Goal: Information Seeking & Learning: Learn about a topic

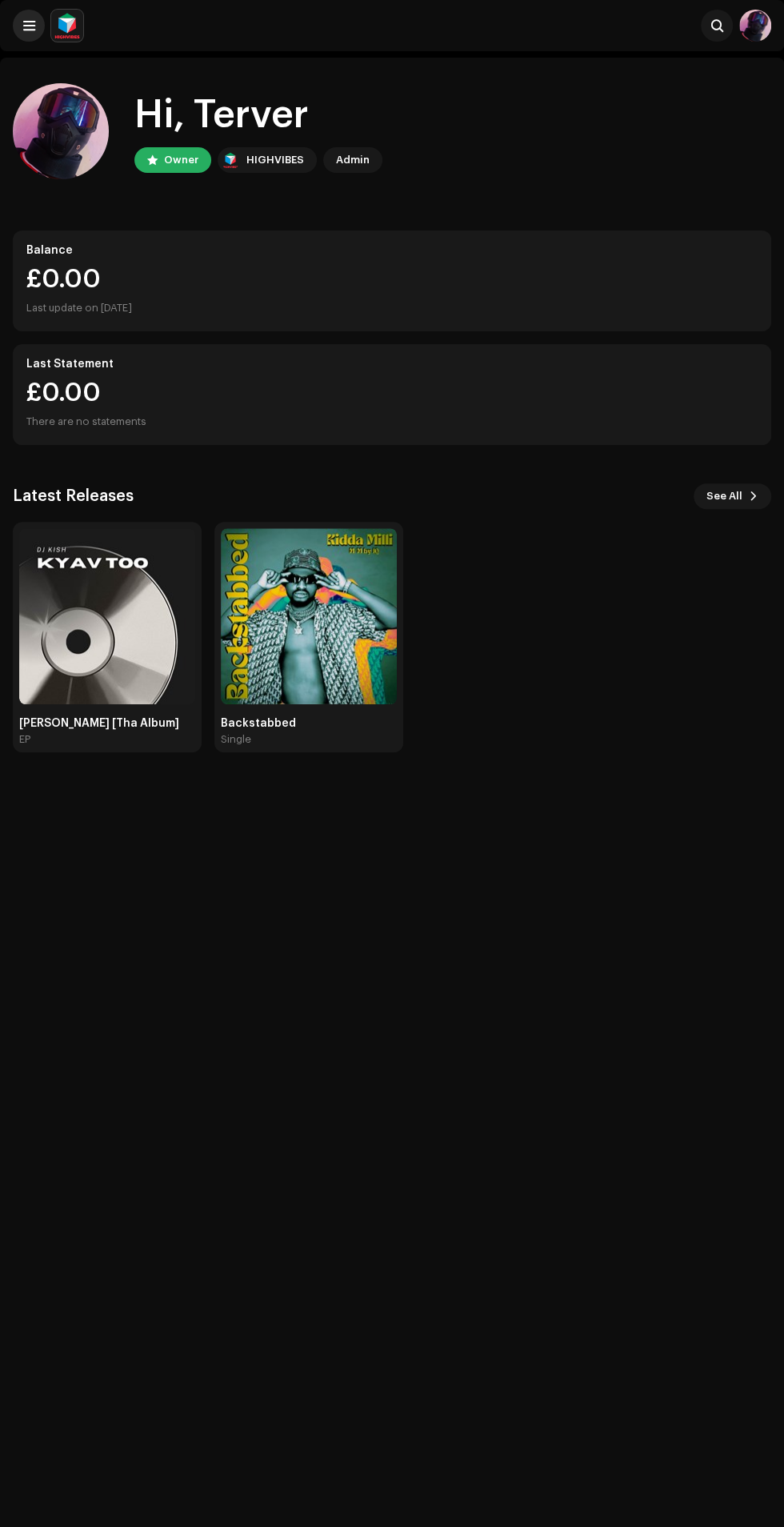
click at [28, 26] on span at bounding box center [28, 26] width 12 height 13
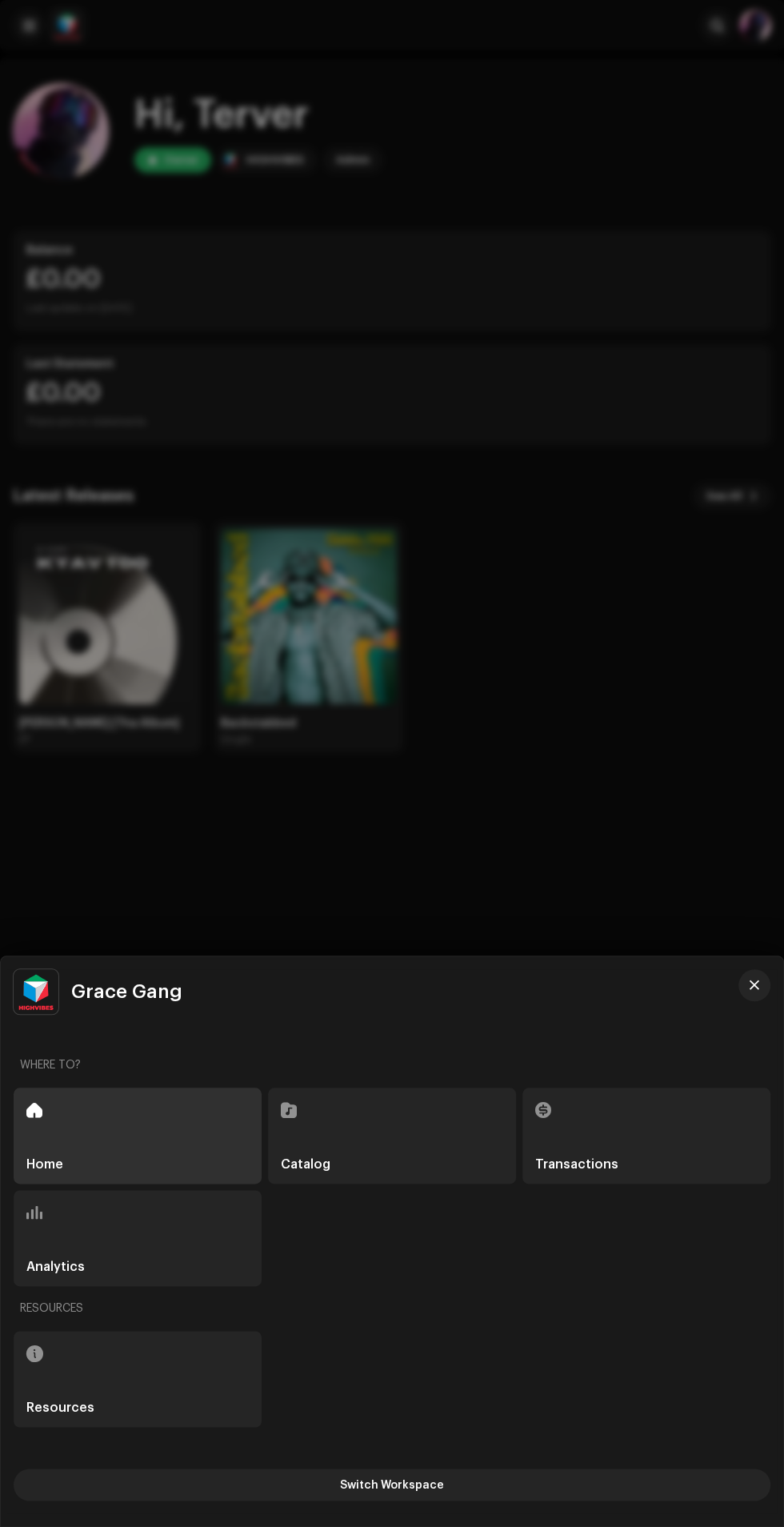
click at [722, 983] on div "Grace Gang" at bounding box center [376, 992] width 726 height 45
click at [738, 963] on div "Grace Gang Where to? Home Catalog Transactions Analytics Resources Resources Sw…" at bounding box center [392, 1241] width 782 height 570
click at [740, 975] on div "Grace Gang" at bounding box center [392, 992] width 757 height 45
click at [754, 985] on span "button" at bounding box center [755, 985] width 9 height 13
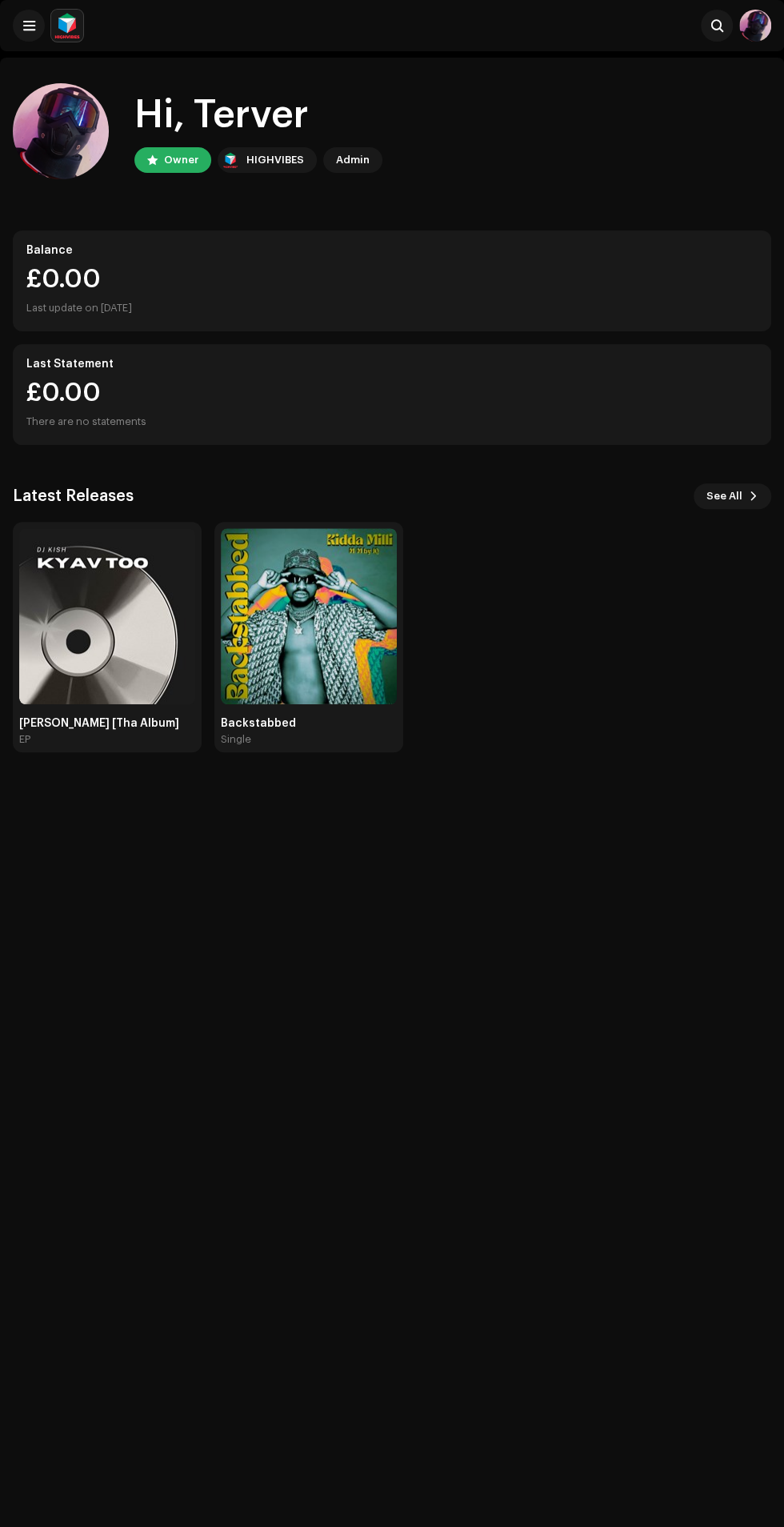
click at [724, 997] on div at bounding box center [392, 763] width 784 height 1527
click at [440, 1148] on div "Hi, Terver Owner HIGHVIBES Admin Balance £0.00 Last update on Oct 11, 2025 Last…" at bounding box center [392, 821] width 784 height 1527
